Goal: Obtain resource: Download file/media

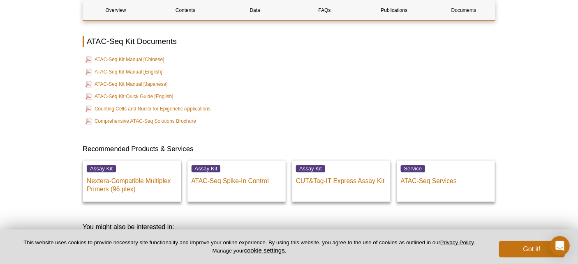
scroll to position [2352, 0]
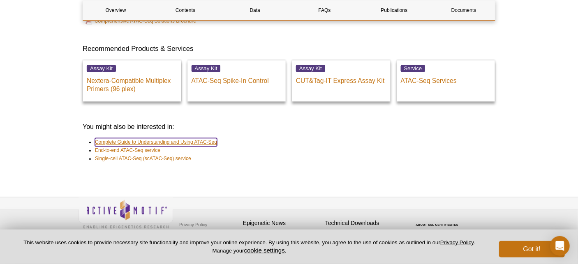
click at [189, 138] on link "Complete Guide to Understanding and Using ATAC-Seq" at bounding box center [156, 142] width 122 height 8
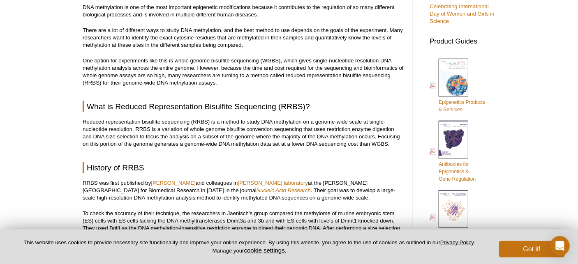
scroll to position [334, 0]
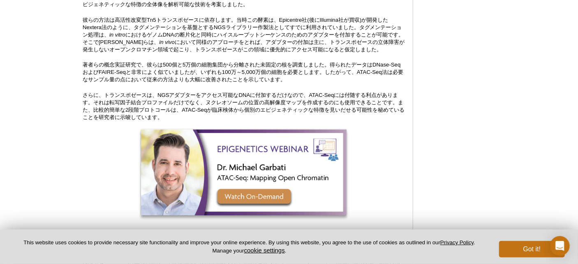
scroll to position [672, 0]
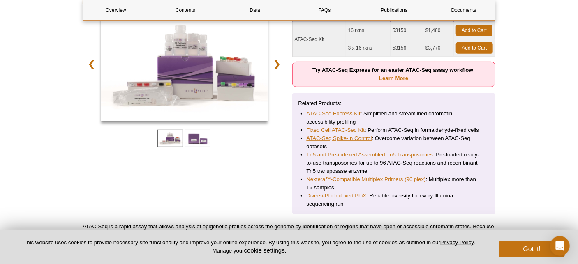
scroll to position [155, 0]
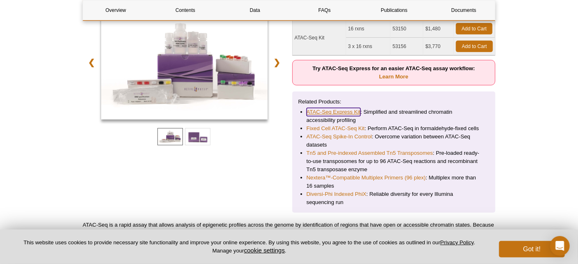
click at [333, 112] on link "ATAC-Seq Express Kit" at bounding box center [334, 112] width 54 height 8
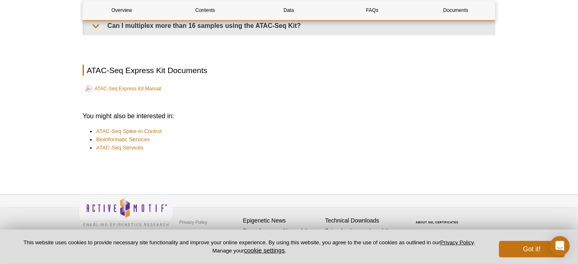
scroll to position [2055, 0]
click at [137, 90] on link "ATAC-Seq Express Kit Manual" at bounding box center [124, 90] width 76 height 10
